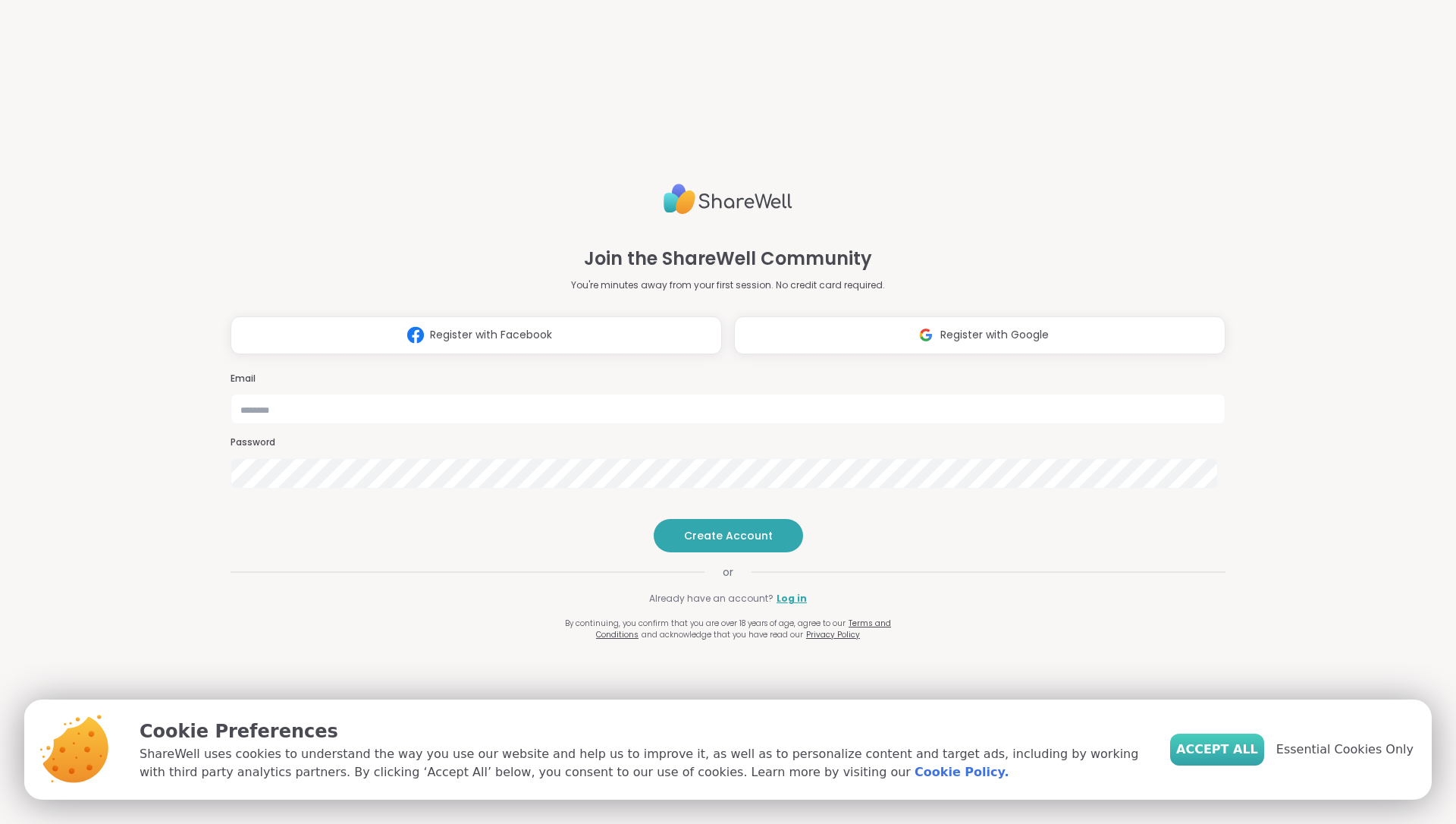
click at [1213, 747] on span "Accept All" at bounding box center [1217, 750] width 82 height 19
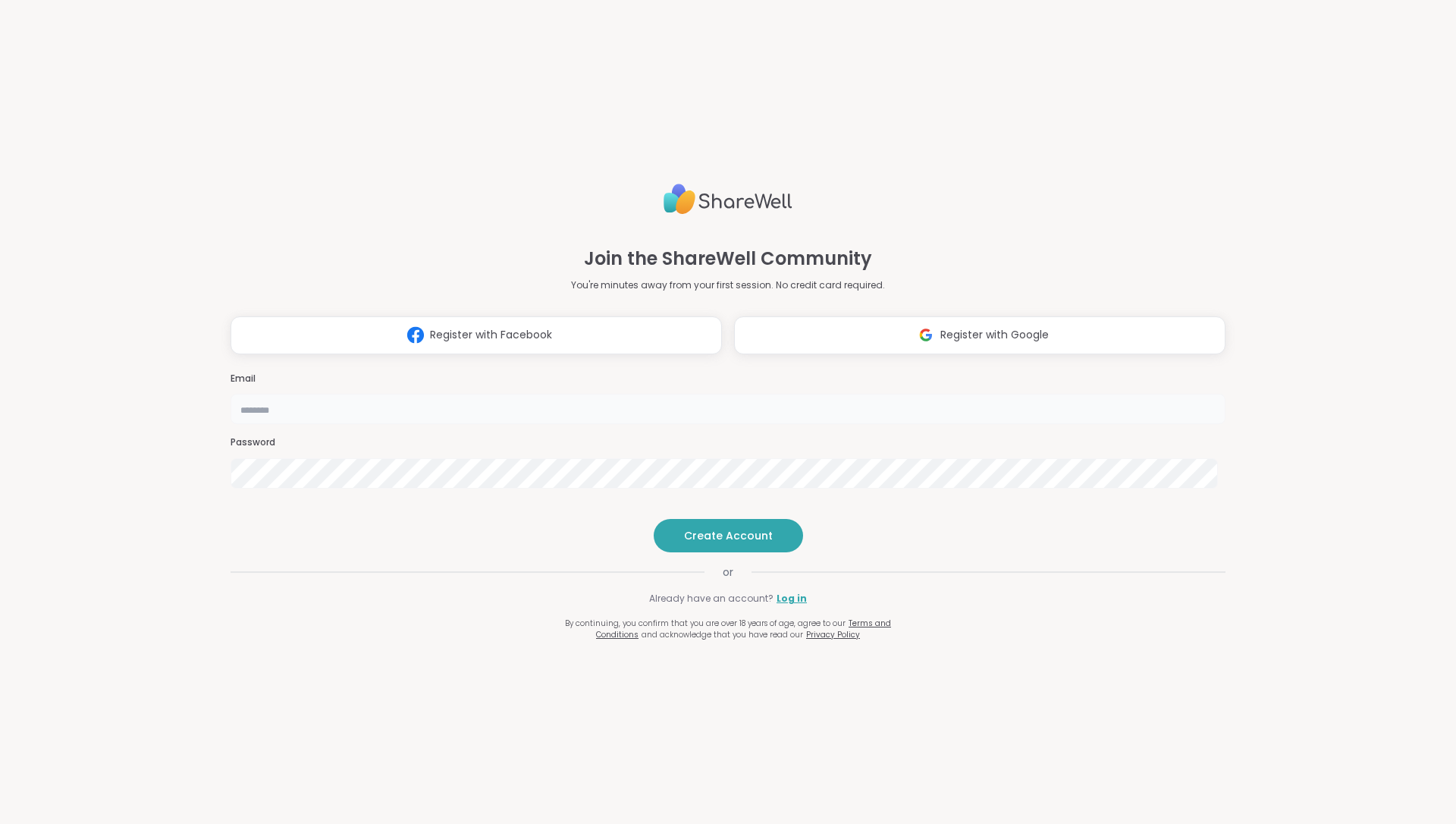
click at [738, 393] on input "email" at bounding box center [728, 408] width 995 height 30
type input "**********"
click at [726, 543] on span "Create Account" at bounding box center [728, 536] width 89 height 15
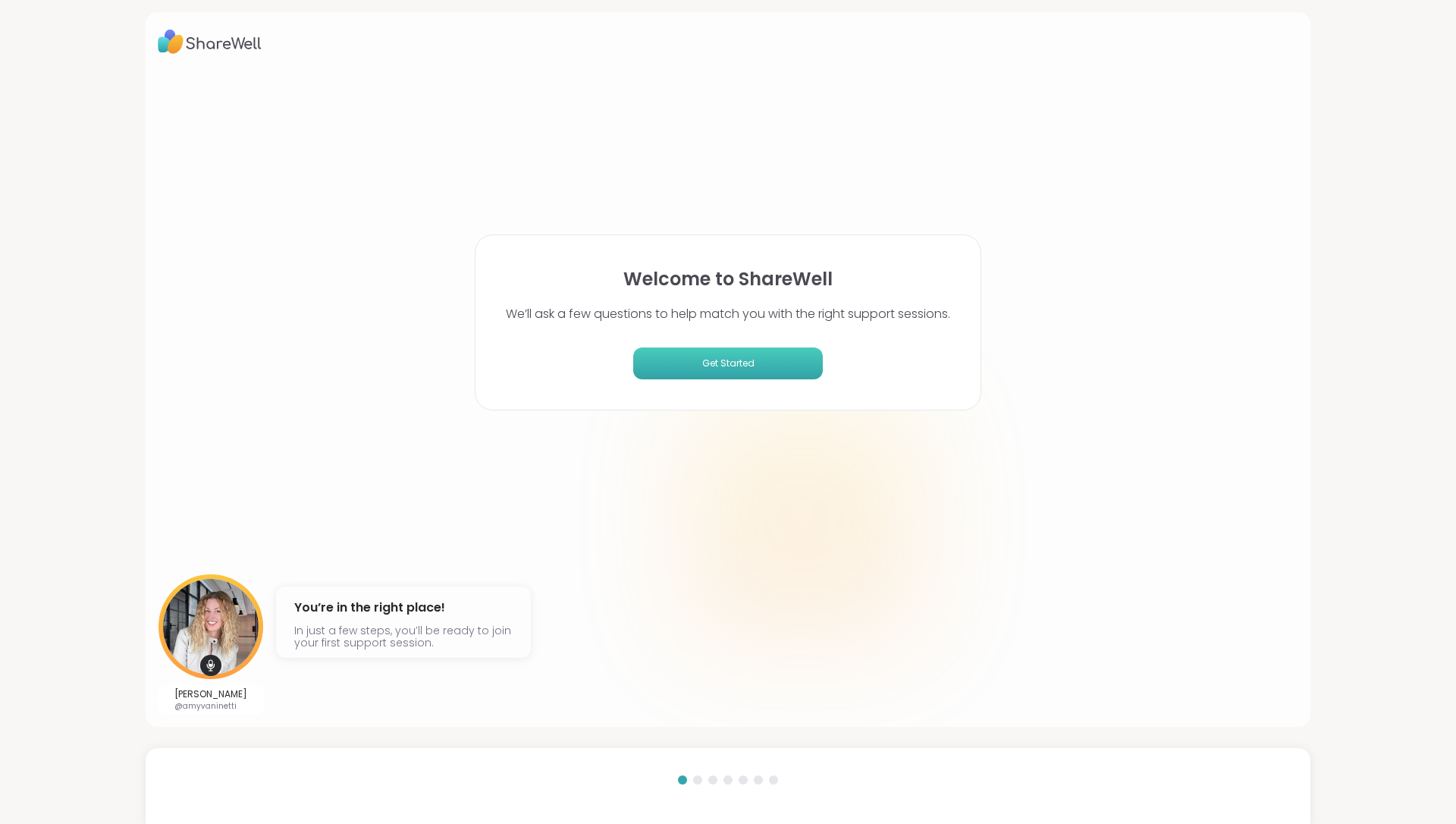
click at [744, 364] on span "Get Started" at bounding box center [728, 363] width 178 height 14
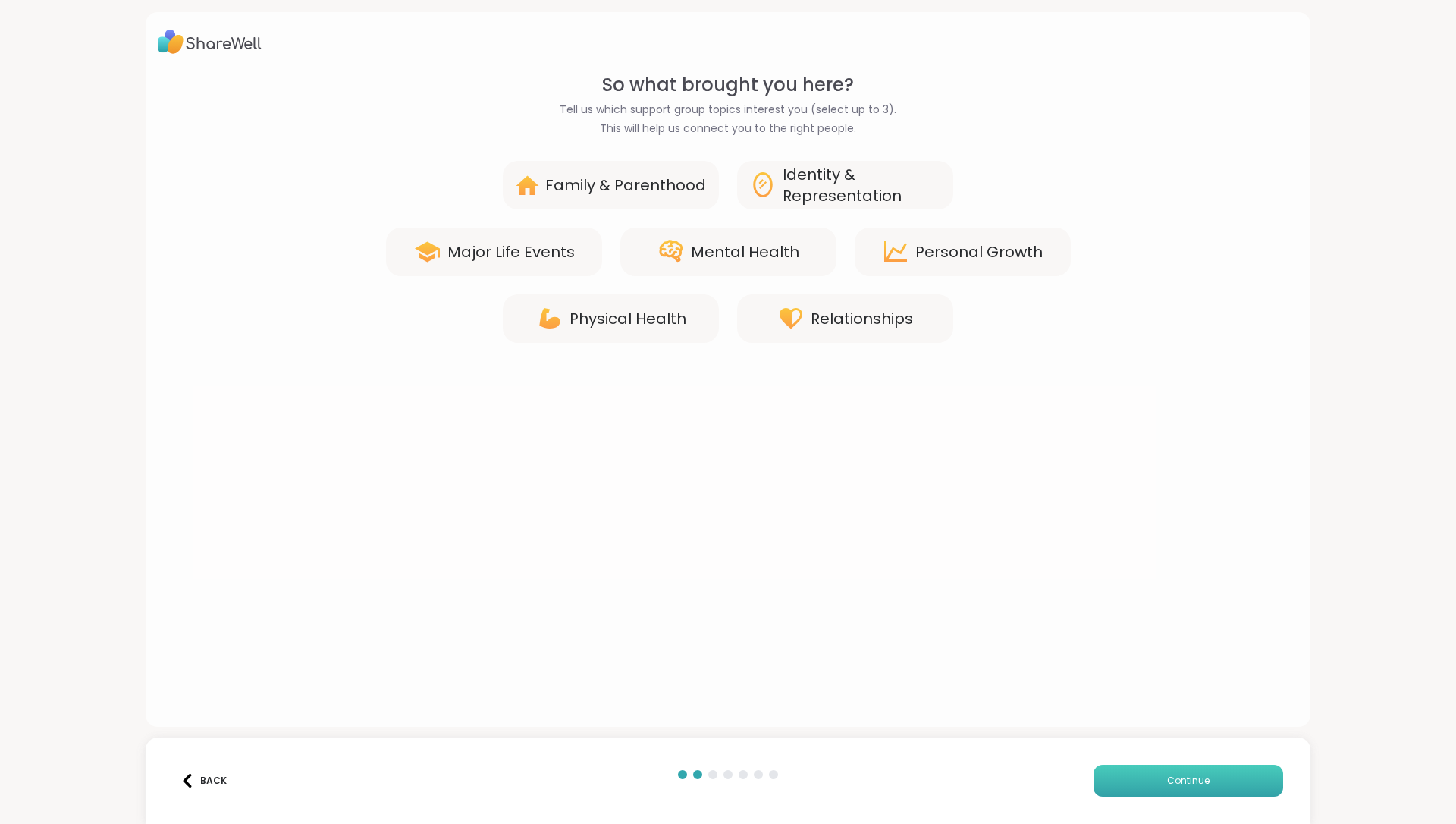
click at [1176, 781] on span "Continue" at bounding box center [1188, 781] width 43 height 14
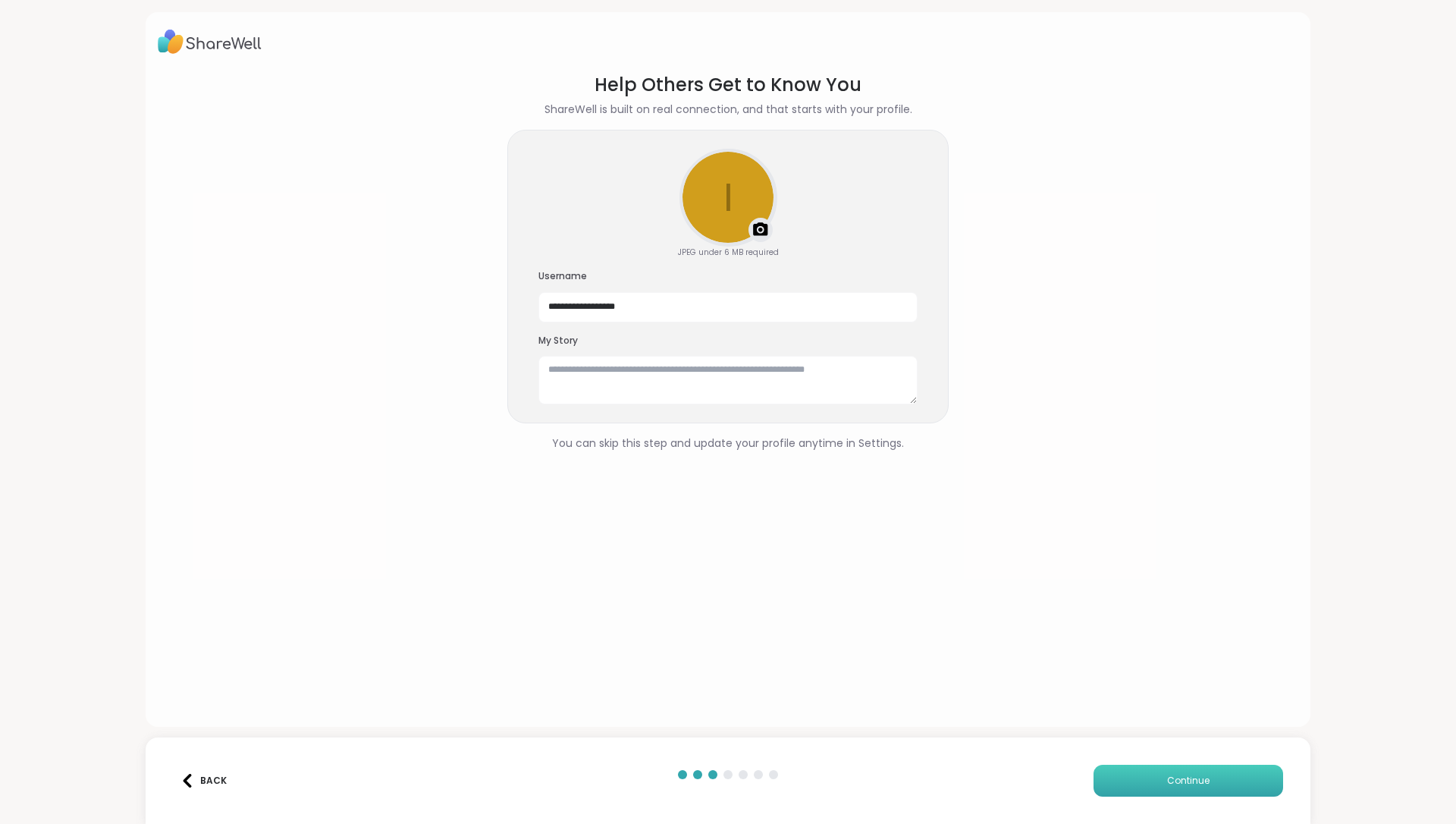
click at [1179, 782] on span "Continue" at bounding box center [1188, 781] width 43 height 14
